Goal: Transaction & Acquisition: Purchase product/service

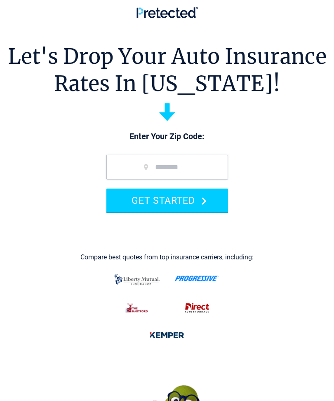
click at [162, 167] on input "zip code" at bounding box center [167, 167] width 122 height 25
type input "*****"
click at [185, 205] on button "GET STARTED" at bounding box center [167, 200] width 122 height 23
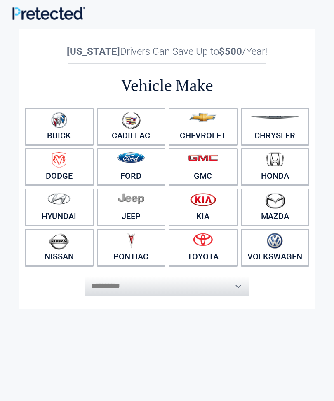
click at [209, 252] on link "Toyota" at bounding box center [203, 247] width 69 height 37
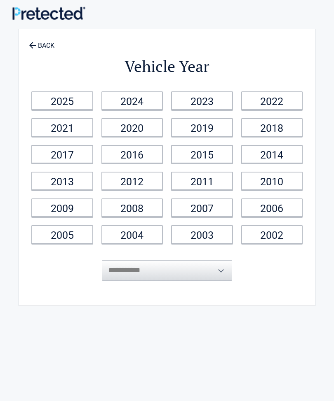
click at [211, 159] on link "2015" at bounding box center [202, 154] width 62 height 19
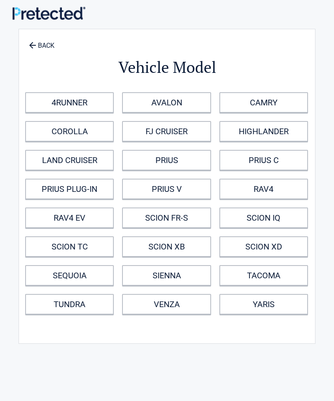
click at [81, 134] on link "COROLLA" at bounding box center [69, 131] width 89 height 21
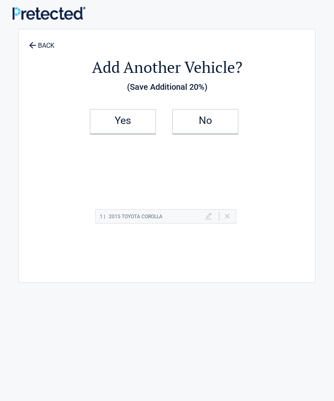
click at [130, 124] on h2 "Yes" at bounding box center [123, 121] width 49 height 6
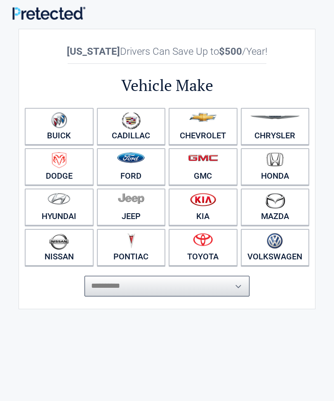
click at [190, 289] on select "**********" at bounding box center [166, 286] width 165 height 21
select select "*****"
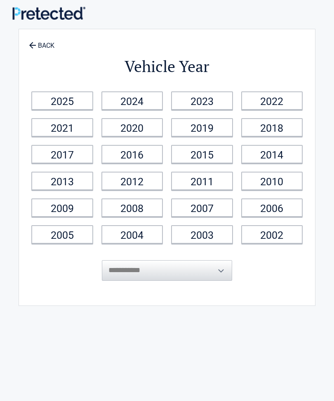
click at [149, 181] on link "2012" at bounding box center [132, 181] width 62 height 19
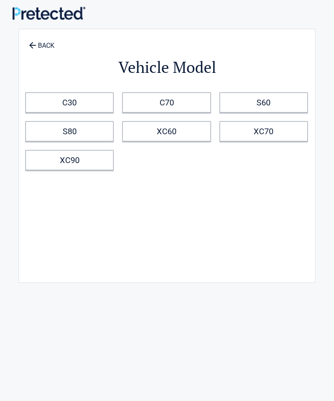
click at [277, 108] on link "S60" at bounding box center [263, 102] width 89 height 21
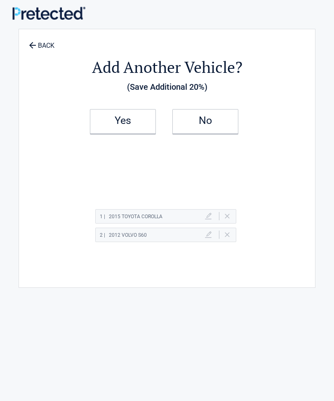
click at [218, 130] on link "No" at bounding box center [205, 121] width 66 height 25
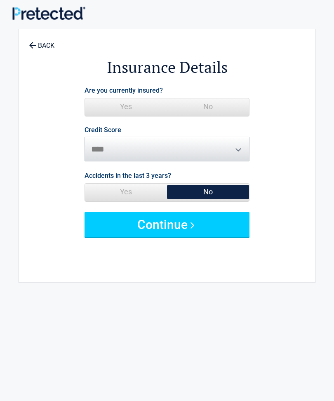
click at [202, 223] on button "Continue" at bounding box center [166, 224] width 165 height 25
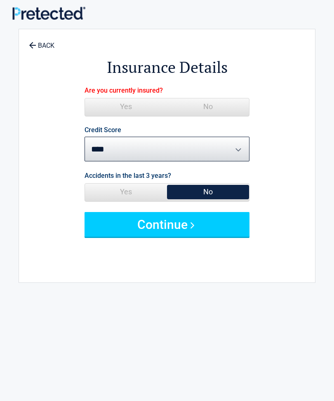
click at [204, 229] on button "Continue" at bounding box center [166, 224] width 165 height 25
click at [210, 225] on button "Continue" at bounding box center [166, 224] width 165 height 25
click at [194, 230] on button "Continue" at bounding box center [166, 224] width 165 height 25
click at [184, 233] on button "Continue" at bounding box center [166, 224] width 165 height 25
click at [169, 233] on button "Continue" at bounding box center [166, 224] width 165 height 25
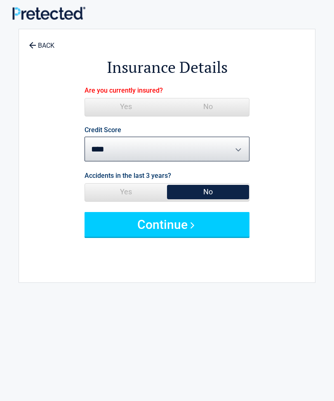
click at [205, 228] on button "Continue" at bounding box center [166, 224] width 165 height 25
click at [214, 226] on button "Continue" at bounding box center [166, 224] width 165 height 25
click at [199, 229] on button "Continue" at bounding box center [166, 224] width 165 height 25
click at [175, 230] on button "Continue" at bounding box center [166, 224] width 165 height 25
click at [160, 233] on button "Continue" at bounding box center [166, 224] width 165 height 25
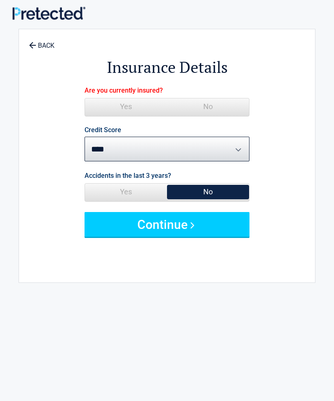
click at [216, 192] on span "No" at bounding box center [208, 192] width 82 height 16
click at [200, 229] on button "Continue" at bounding box center [166, 224] width 165 height 25
click at [226, 228] on button "Continue" at bounding box center [166, 224] width 165 height 25
click at [229, 230] on button "Continue" at bounding box center [166, 224] width 165 height 25
click at [218, 228] on button "Continue" at bounding box center [166, 224] width 165 height 25
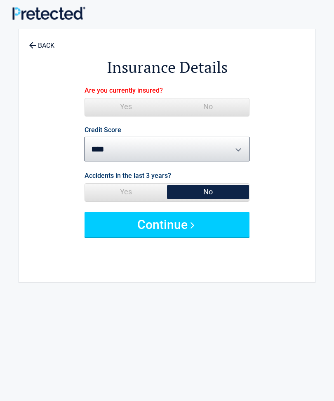
click at [232, 231] on button "Continue" at bounding box center [166, 224] width 165 height 25
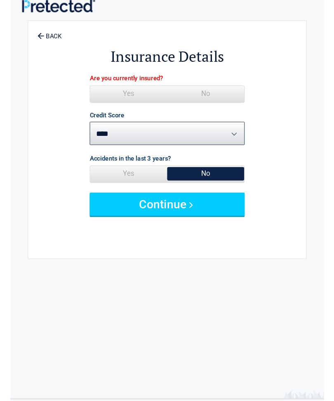
scroll to position [5, 0]
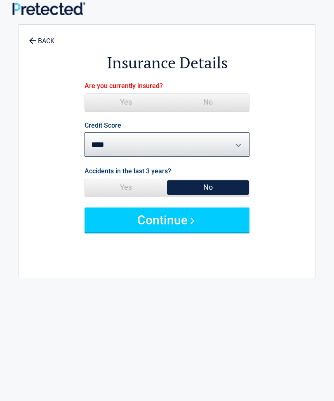
click at [213, 226] on button "Continue" at bounding box center [166, 220] width 165 height 25
click at [222, 221] on button "Continue" at bounding box center [166, 220] width 165 height 25
click at [223, 225] on button "Continue" at bounding box center [166, 220] width 165 height 25
click at [214, 225] on button "Continue" at bounding box center [166, 220] width 165 height 25
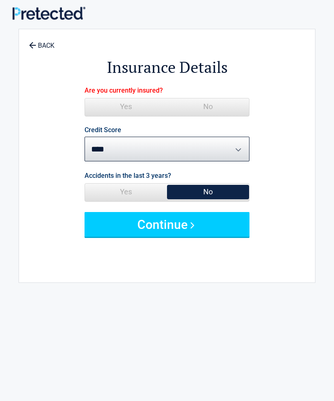
click at [194, 232] on button "Continue" at bounding box center [166, 224] width 165 height 25
click at [190, 229] on button "Continue" at bounding box center [166, 224] width 165 height 25
click at [188, 233] on button "Continue" at bounding box center [166, 224] width 165 height 25
click at [182, 235] on button "Continue" at bounding box center [166, 224] width 165 height 25
click at [179, 235] on button "Continue" at bounding box center [166, 224] width 165 height 25
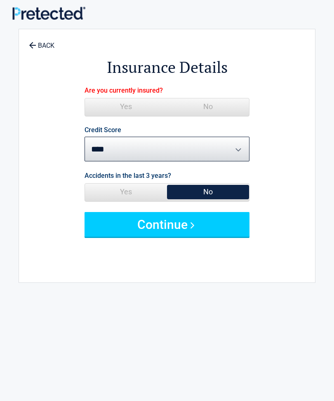
click at [178, 234] on button "Continue" at bounding box center [166, 224] width 165 height 25
click at [185, 233] on button "Continue" at bounding box center [166, 224] width 165 height 25
click at [190, 232] on button "Continue" at bounding box center [166, 224] width 165 height 25
click at [191, 230] on button "Continue" at bounding box center [166, 224] width 165 height 25
click at [204, 226] on button "Continue" at bounding box center [166, 224] width 165 height 25
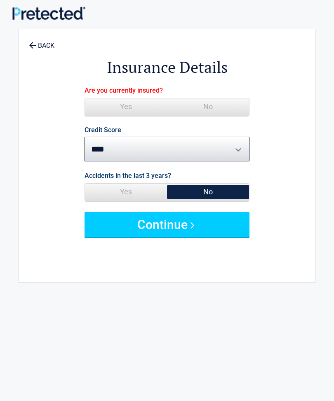
click at [187, 228] on button "Continue" at bounding box center [166, 224] width 165 height 25
click at [187, 230] on button "Continue" at bounding box center [166, 224] width 165 height 25
click at [187, 232] on button "Continue" at bounding box center [166, 224] width 165 height 25
click at [183, 234] on button "Continue" at bounding box center [166, 224] width 165 height 25
click at [184, 235] on button "Continue" at bounding box center [166, 224] width 165 height 25
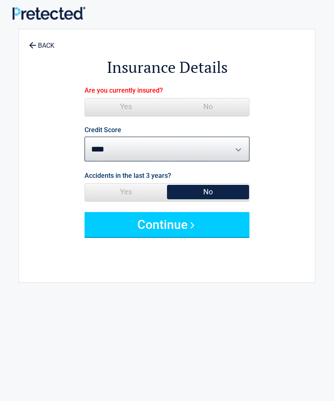
click at [188, 234] on button "Continue" at bounding box center [166, 224] width 165 height 25
click at [191, 234] on button "Continue" at bounding box center [166, 224] width 165 height 25
click at [249, 226] on button "Continue" at bounding box center [166, 224] width 165 height 25
click at [214, 231] on button "Continue" at bounding box center [166, 224] width 165 height 25
click at [231, 230] on button "Continue" at bounding box center [166, 224] width 165 height 25
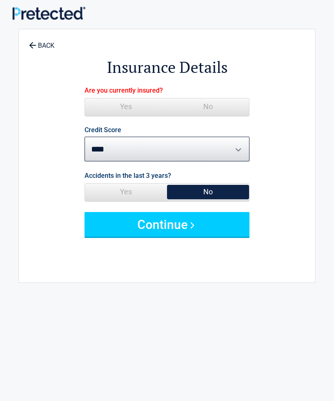
click at [229, 228] on button "Continue" at bounding box center [166, 224] width 165 height 25
click at [226, 232] on button "Continue" at bounding box center [166, 224] width 165 height 25
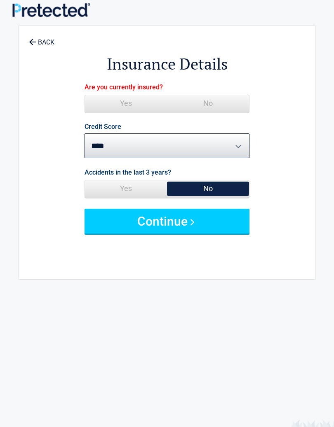
click at [230, 232] on button "Continue" at bounding box center [166, 221] width 165 height 25
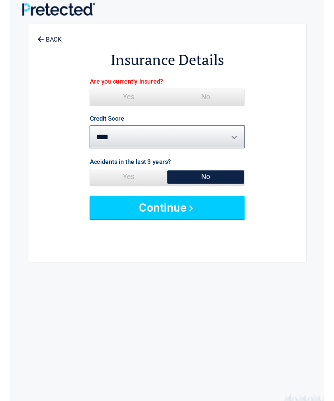
scroll to position [1, 0]
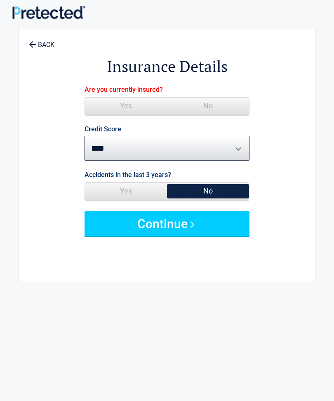
click at [234, 232] on button "Continue" at bounding box center [166, 223] width 165 height 25
click at [209, 223] on button "Continue" at bounding box center [166, 223] width 165 height 25
click at [227, 227] on button "Continue" at bounding box center [166, 223] width 165 height 25
click at [220, 232] on button "Continue" at bounding box center [166, 223] width 165 height 25
click at [225, 228] on button "Continue" at bounding box center [166, 223] width 165 height 25
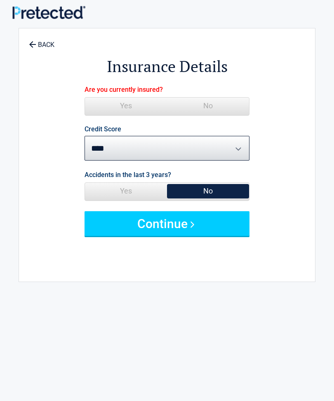
click at [212, 232] on button "Continue" at bounding box center [166, 223] width 165 height 25
click at [209, 232] on button "Continue" at bounding box center [166, 223] width 165 height 25
click at [187, 232] on button "Continue" at bounding box center [166, 223] width 165 height 25
click at [168, 234] on button "Continue" at bounding box center [166, 223] width 165 height 25
click at [179, 234] on button "Continue" at bounding box center [166, 223] width 165 height 25
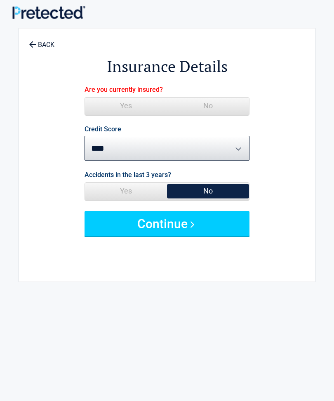
click at [129, 112] on span "Yes" at bounding box center [126, 106] width 82 height 16
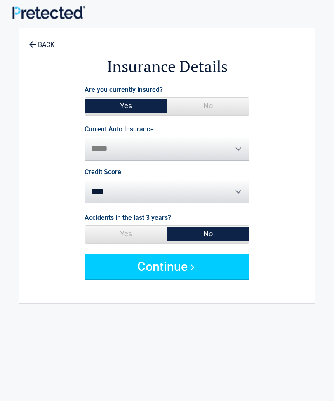
click at [197, 272] on button "Continue" at bounding box center [166, 266] width 165 height 25
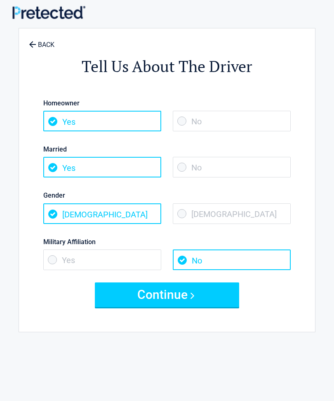
scroll to position [0, 0]
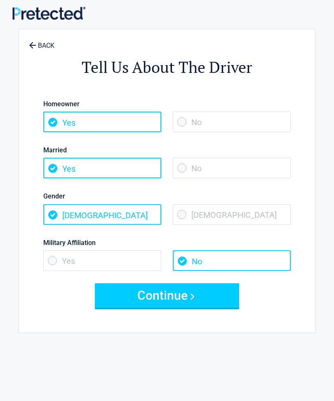
click at [103, 125] on span "Yes" at bounding box center [102, 122] width 118 height 21
click at [107, 174] on span "Yes" at bounding box center [102, 168] width 118 height 21
click at [229, 299] on button "Continue" at bounding box center [167, 296] width 144 height 25
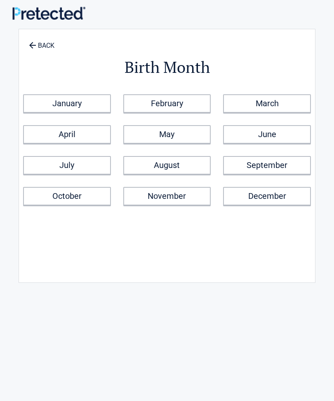
click at [94, 197] on link "October" at bounding box center [67, 196] width 88 height 19
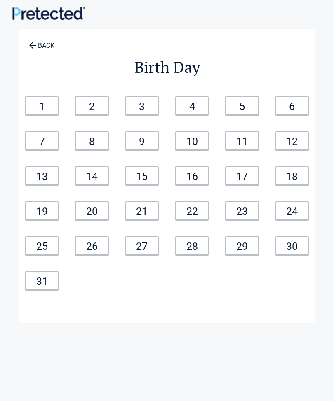
click at [248, 179] on link "17" at bounding box center [241, 176] width 33 height 19
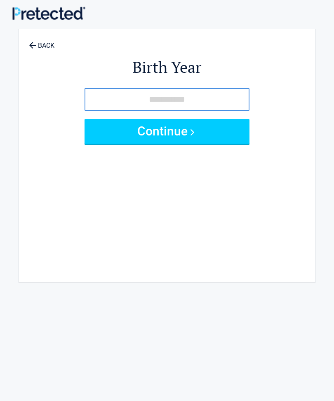
click at [125, 101] on input "tel" at bounding box center [166, 99] width 165 height 23
type input "****"
click at [243, 135] on button "Continue" at bounding box center [166, 131] width 165 height 25
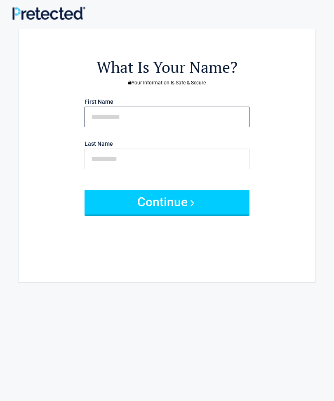
click at [137, 123] on input "text" at bounding box center [166, 117] width 165 height 21
type input "****"
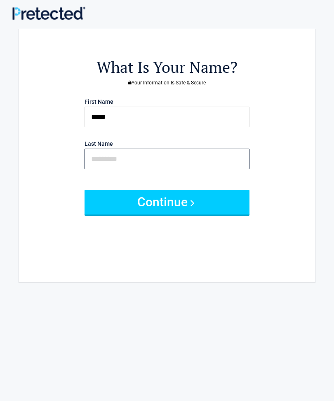
click at [122, 162] on input "text" at bounding box center [166, 159] width 165 height 21
type input "******"
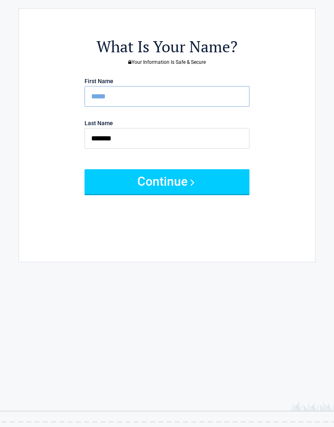
click at [223, 181] on button "Continue" at bounding box center [166, 182] width 165 height 25
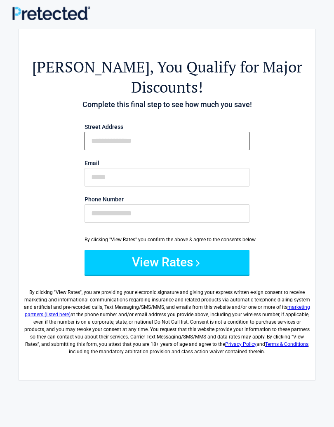
click at [118, 132] on input "First Name" at bounding box center [166, 141] width 165 height 19
click at [226, 313] on label "By clicking " View Rates ", you are providing your electronic signature and giv…" at bounding box center [167, 318] width 288 height 73
click at [164, 132] on input "**********" at bounding box center [166, 141] width 165 height 19
type input "**********"
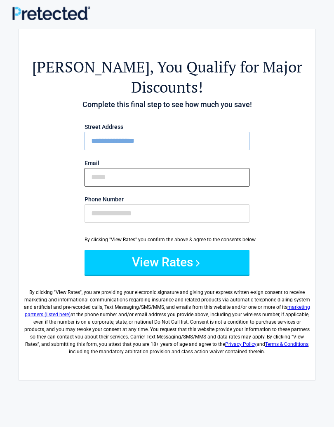
click at [109, 168] on input "Email" at bounding box center [166, 177] width 165 height 19
type input "**********"
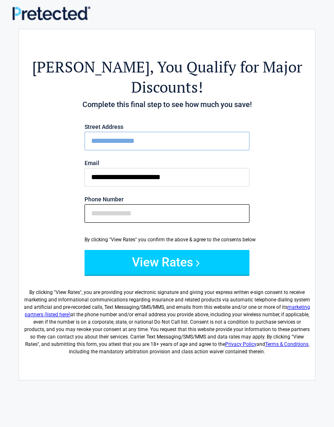
click at [108, 204] on input "Phone Number" at bounding box center [166, 213] width 165 height 19
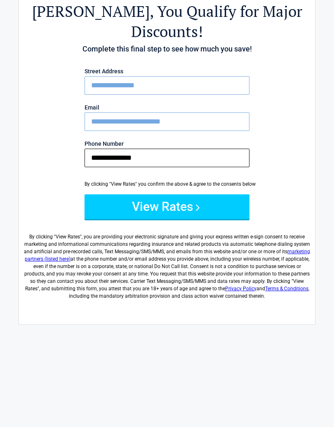
scroll to position [56, 0]
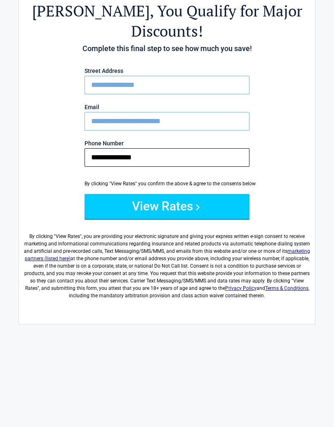
type input "**********"
click at [199, 195] on button "View Rates" at bounding box center [166, 207] width 165 height 25
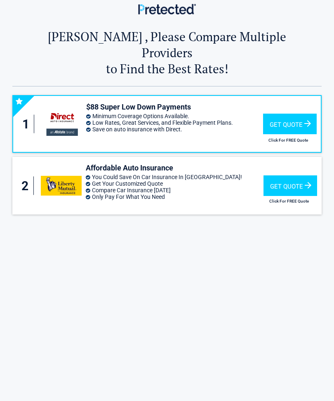
click at [287, 115] on div "Get Quote" at bounding box center [290, 124] width 54 height 21
